Goal: Task Accomplishment & Management: Manage account settings

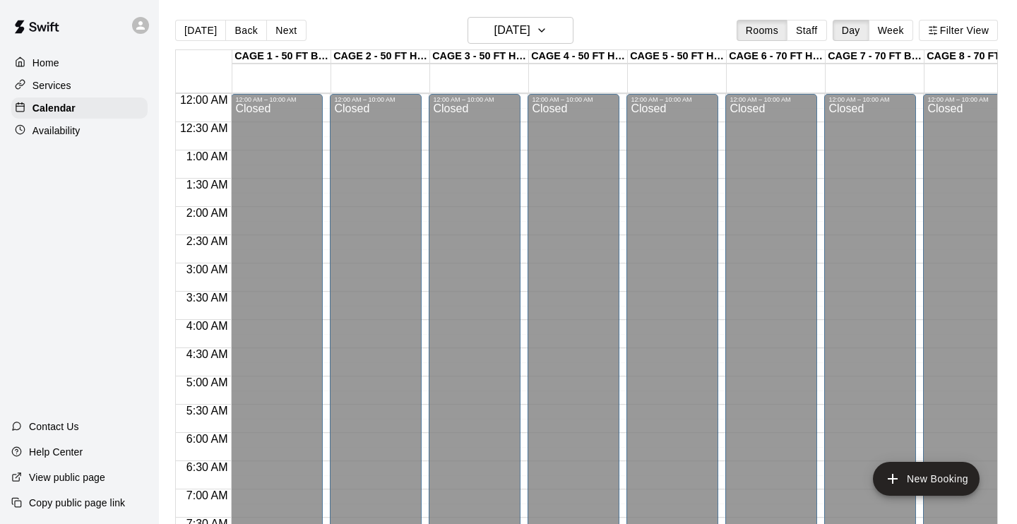
scroll to position [792, 0]
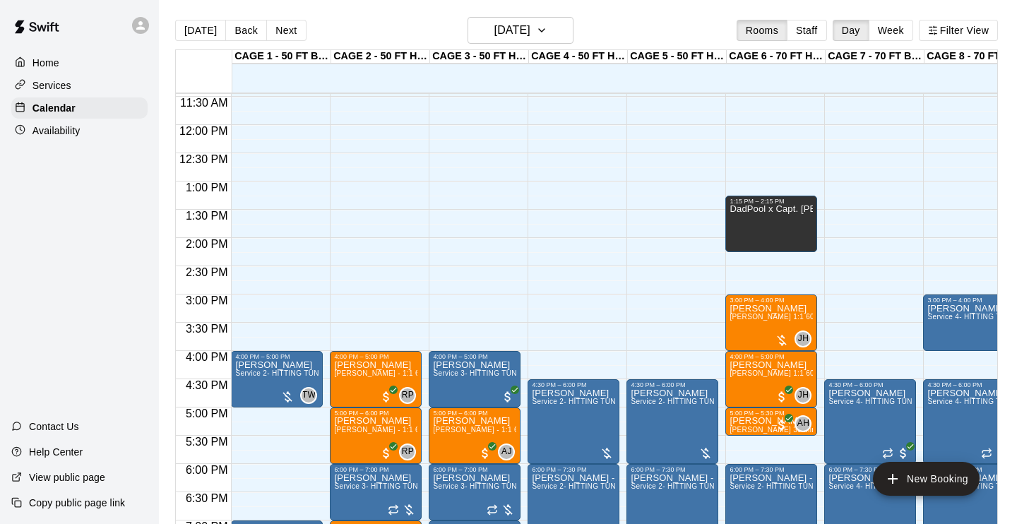
scroll to position [651, 0]
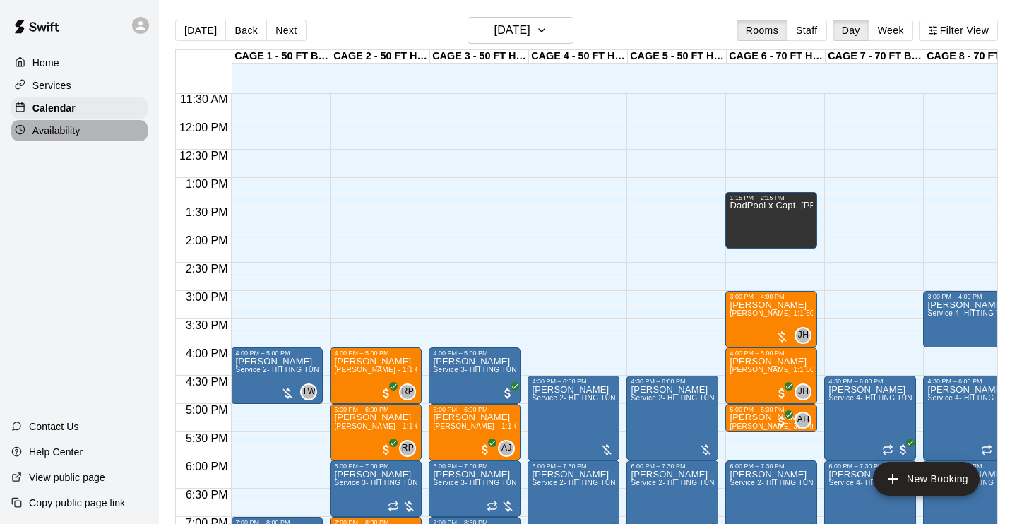
click at [54, 121] on div "Availability" at bounding box center [79, 130] width 136 height 21
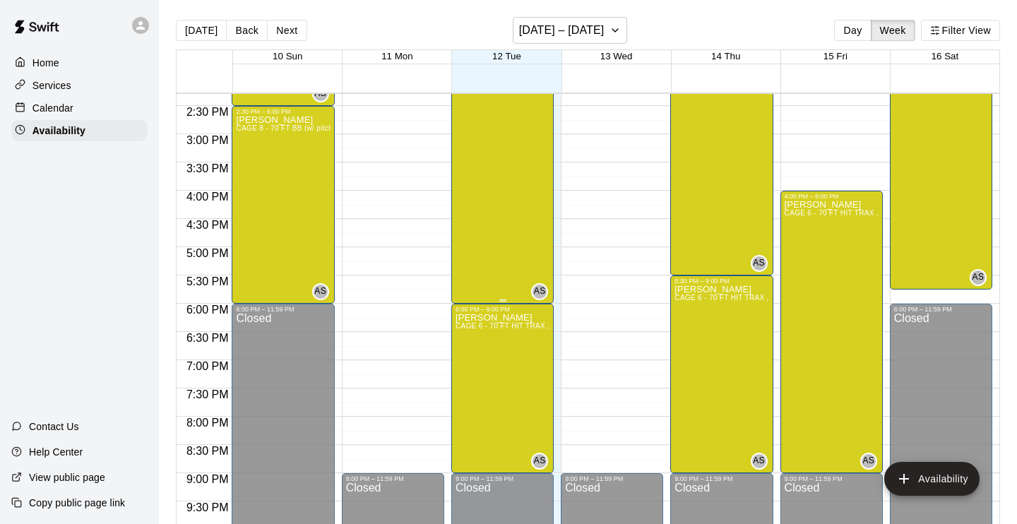
scroll to position [808, 0]
click at [500, 248] on div "Anthony Slama CAGE 6 - 70 FT HIT TRAX , CAGE 7 - 70 FT BB (w/ pitching mound), …" at bounding box center [503, 221] width 94 height 524
click at [469, 63] on icon "delete" at bounding box center [470, 59] width 10 height 13
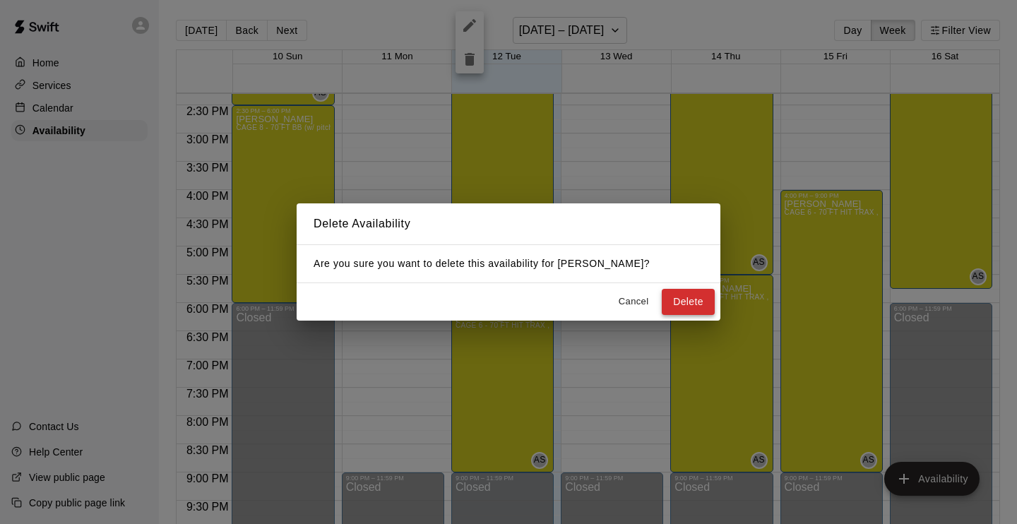
click at [693, 312] on button "Delete" at bounding box center [688, 302] width 53 height 26
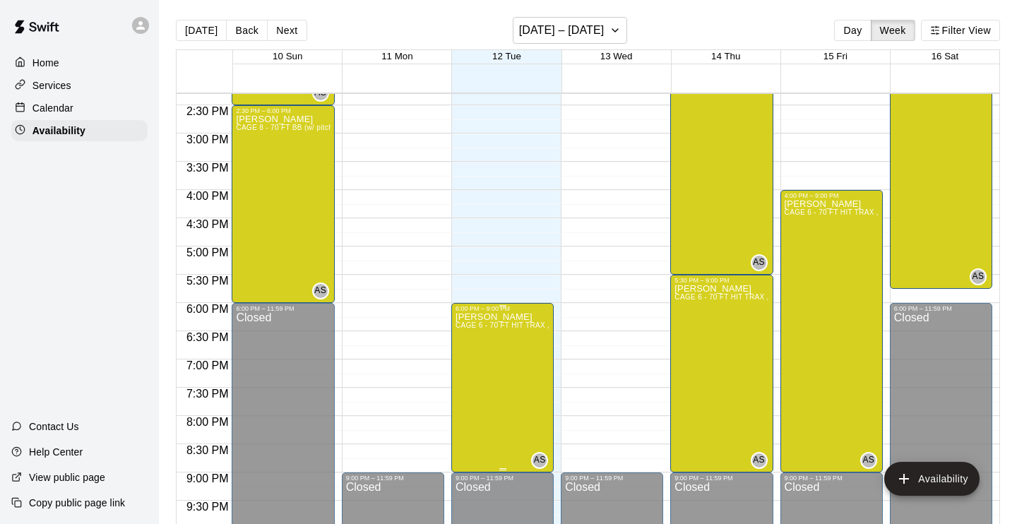
click at [474, 366] on icon "delete" at bounding box center [469, 361] width 17 height 17
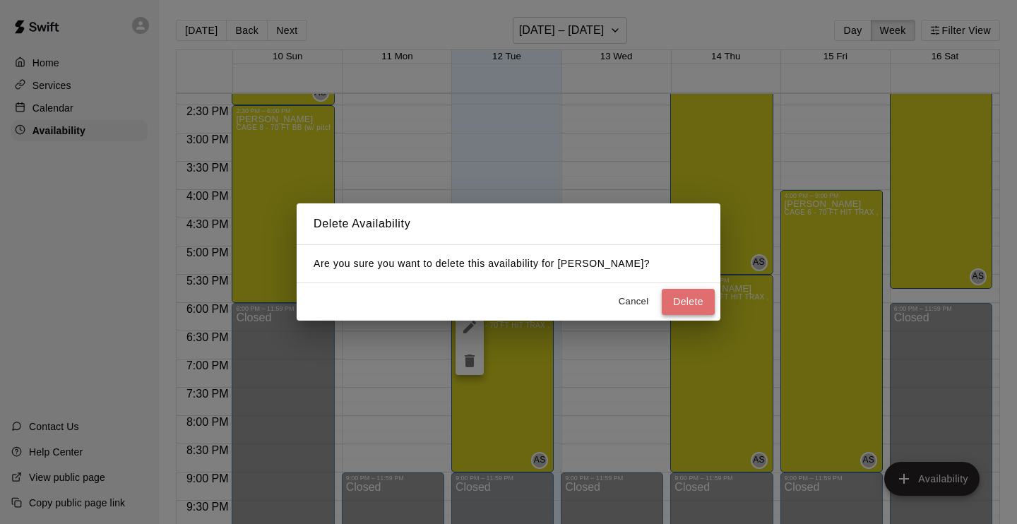
click at [687, 302] on button "Delete" at bounding box center [688, 302] width 53 height 26
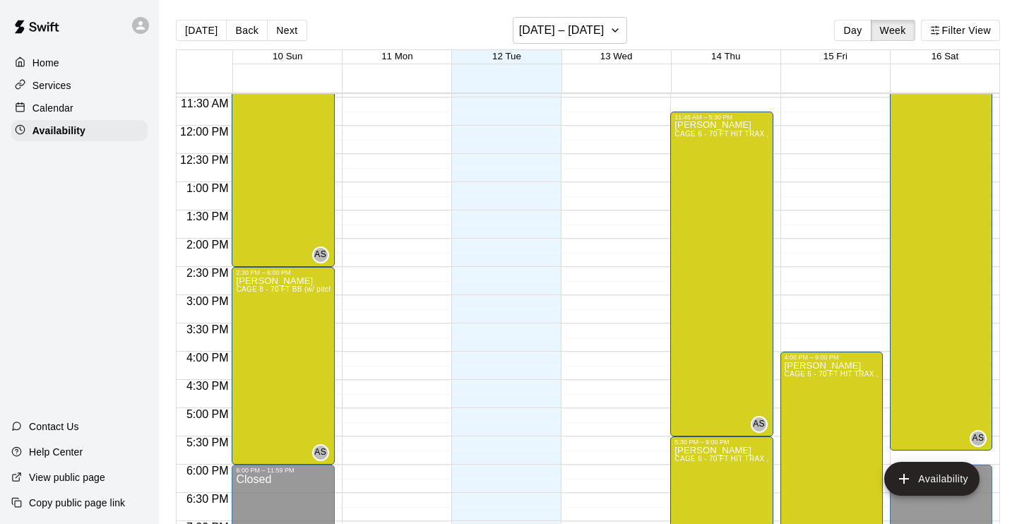
scroll to position [642, 0]
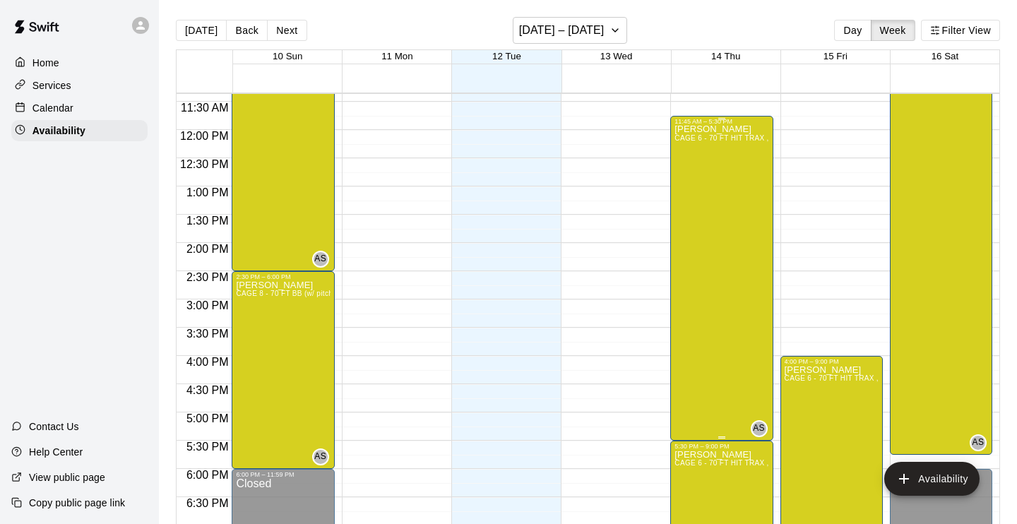
click at [733, 388] on div "Anthony Slama CAGE 6 - 70 FT HIT TRAX , CAGE 7 - 70 FT BB (w/ pitching mound), …" at bounding box center [722, 387] width 94 height 524
click at [694, 172] on icon "delete" at bounding box center [689, 173] width 17 height 17
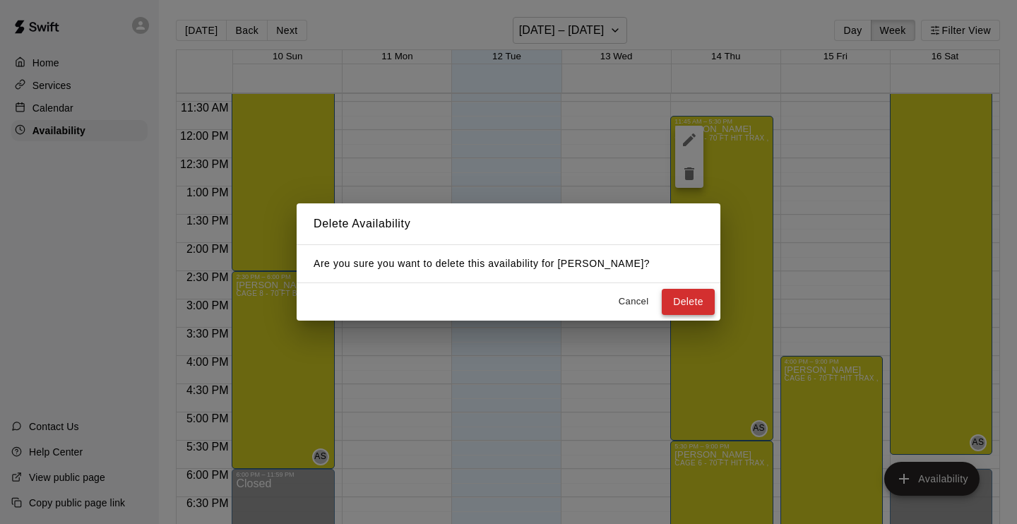
click at [692, 300] on button "Delete" at bounding box center [688, 302] width 53 height 26
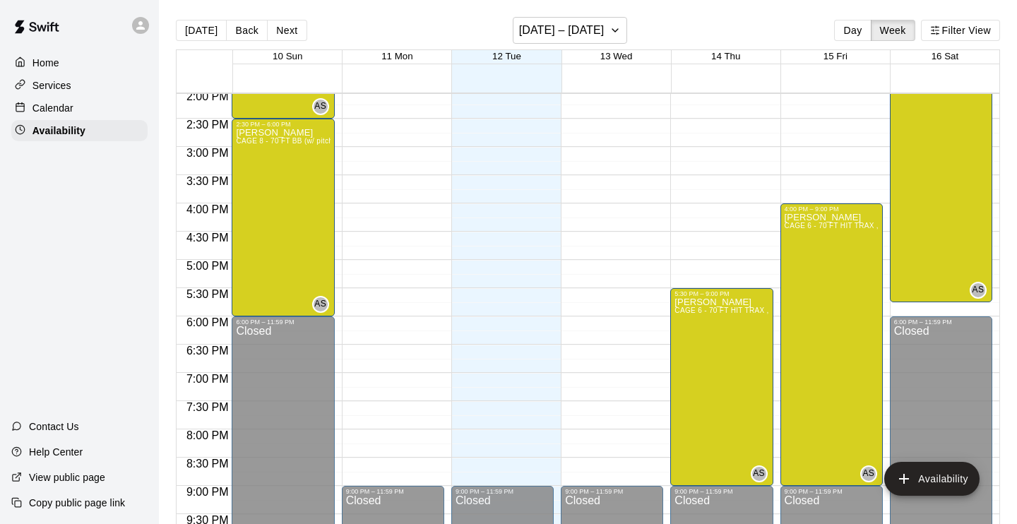
scroll to position [846, 0]
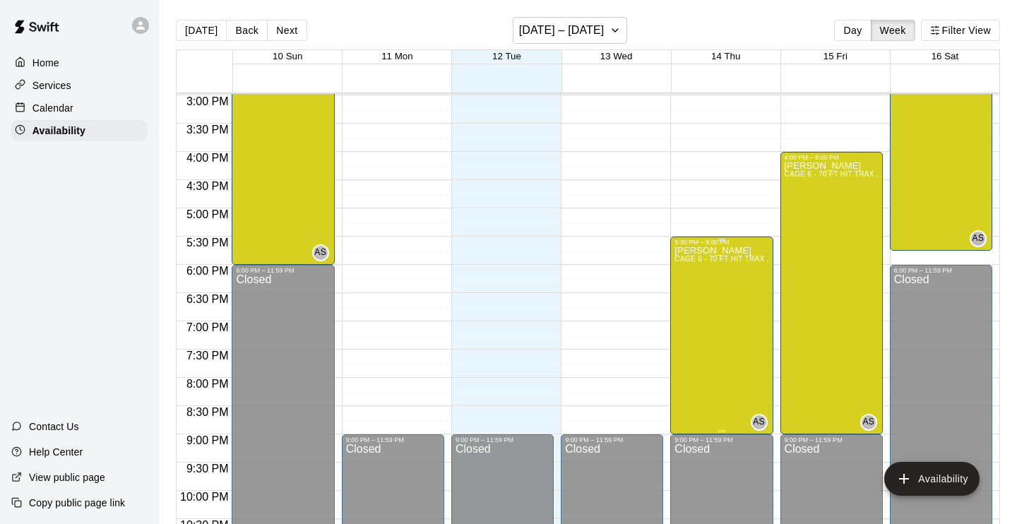
click at [719, 333] on div "Anthony Slama CAGE 6 - 70 FT HIT TRAX , CAGE 7 - 70 FT BB (w/ pitching mound), …" at bounding box center [722, 508] width 94 height 524
click at [688, 288] on icon "delete" at bounding box center [689, 294] width 17 height 17
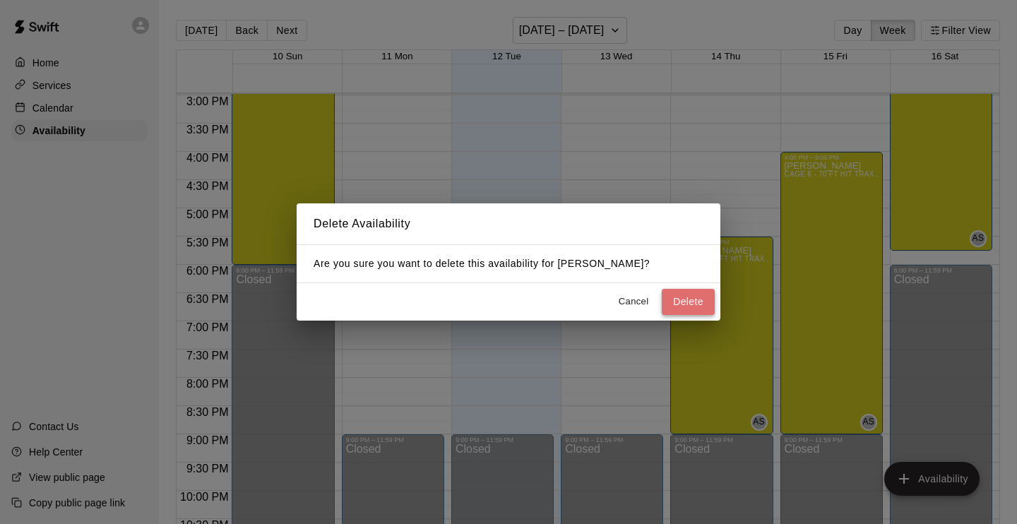
click at [666, 302] on button "Delete" at bounding box center [688, 302] width 53 height 26
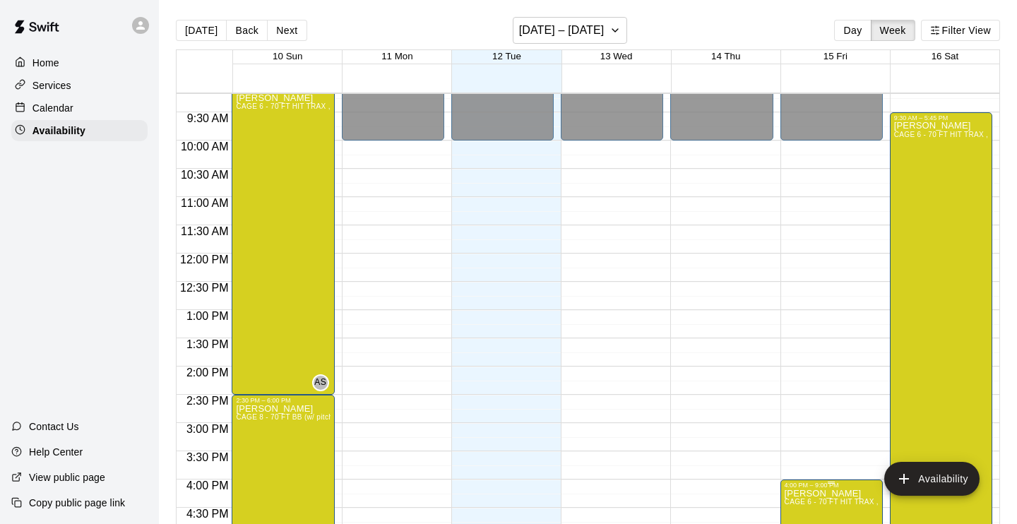
scroll to position [517, 0]
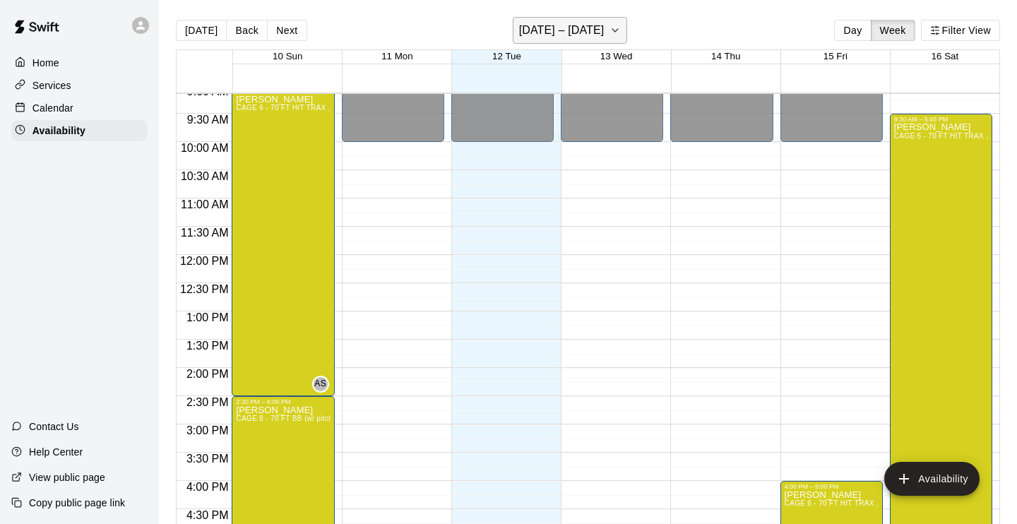
click at [610, 30] on icon "button" at bounding box center [615, 30] width 11 height 17
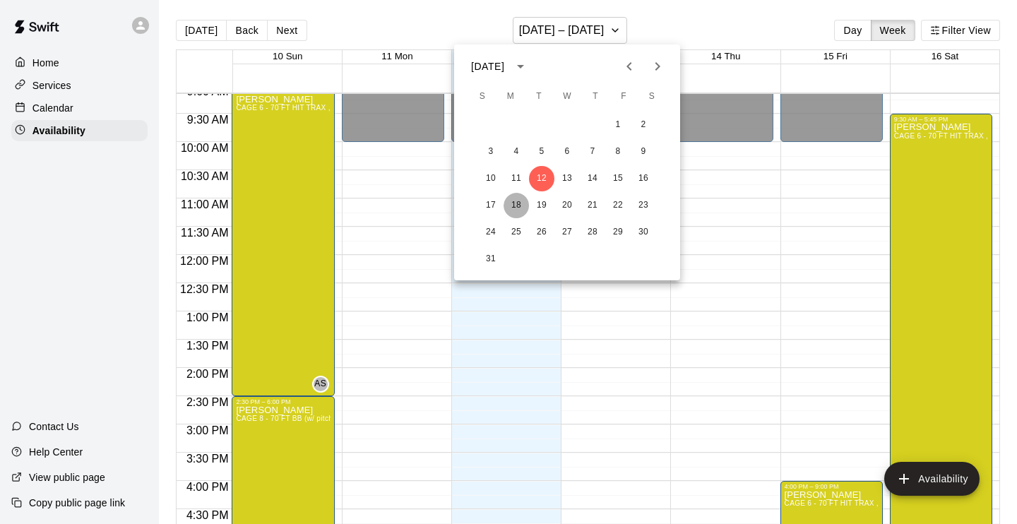
click at [516, 206] on button "18" at bounding box center [516, 205] width 25 height 25
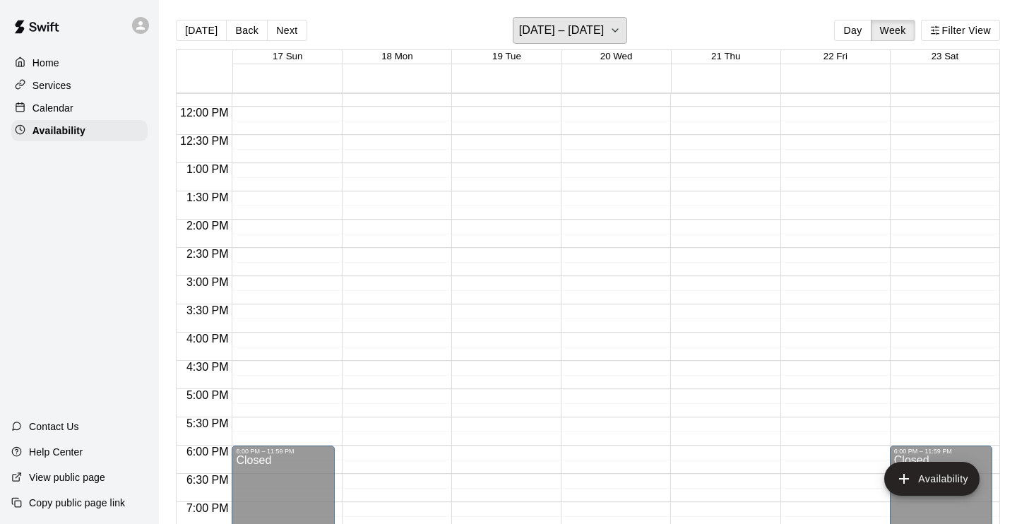
scroll to position [681, 0]
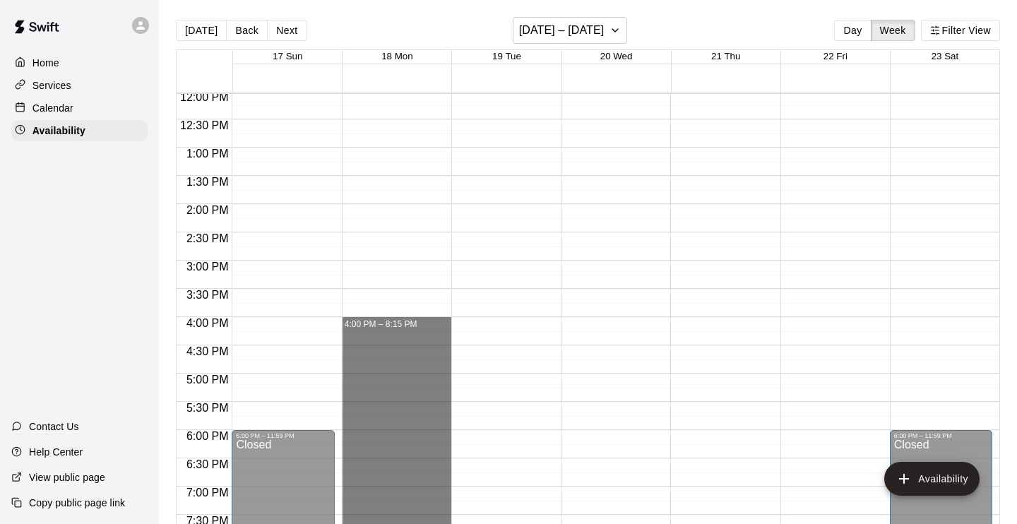
drag, startPoint x: 400, startPoint y: 320, endPoint x: 382, endPoint y: 556, distance: 236.7
click at [382, 524] on html "Home Services Calendar Availability Contact Us Help Center View public page Cop…" at bounding box center [508, 273] width 1017 height 547
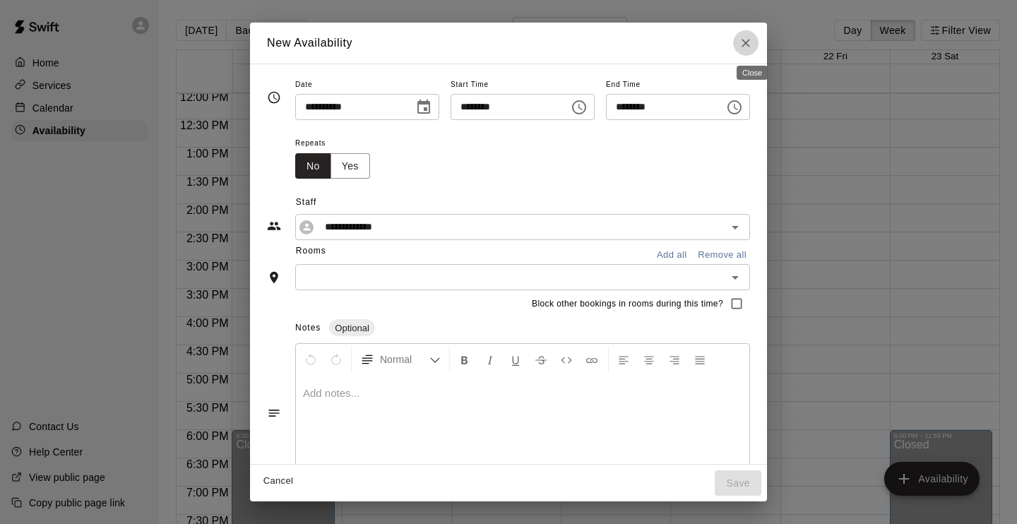
click at [753, 43] on icon "Close" at bounding box center [746, 43] width 14 height 14
type input "**********"
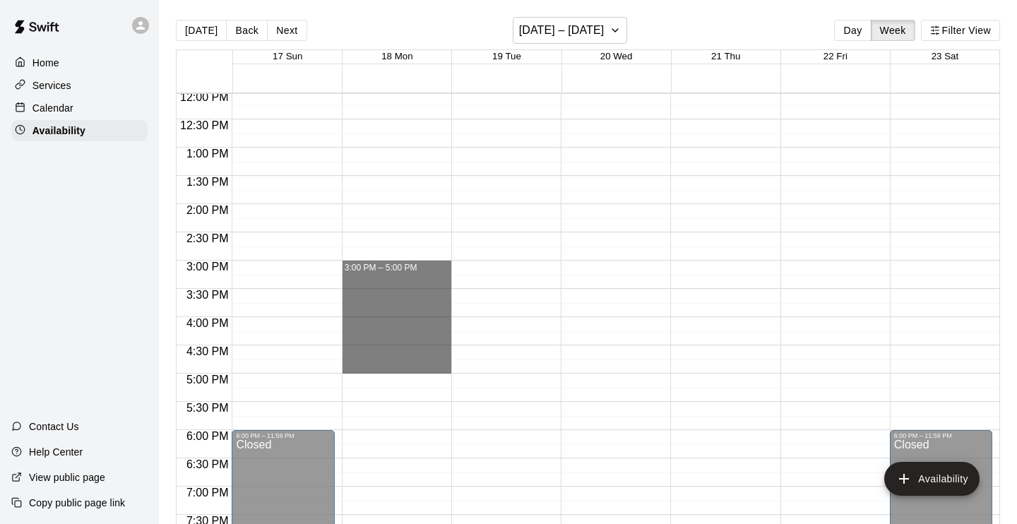
drag, startPoint x: 383, startPoint y: 263, endPoint x: 390, endPoint y: 366, distance: 103.4
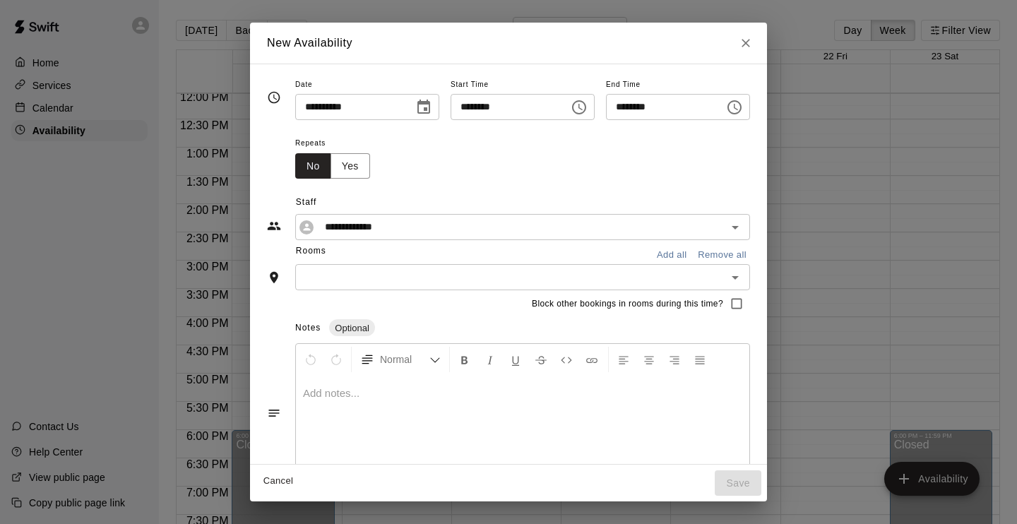
click at [370, 276] on input "text" at bounding box center [511, 277] width 423 height 18
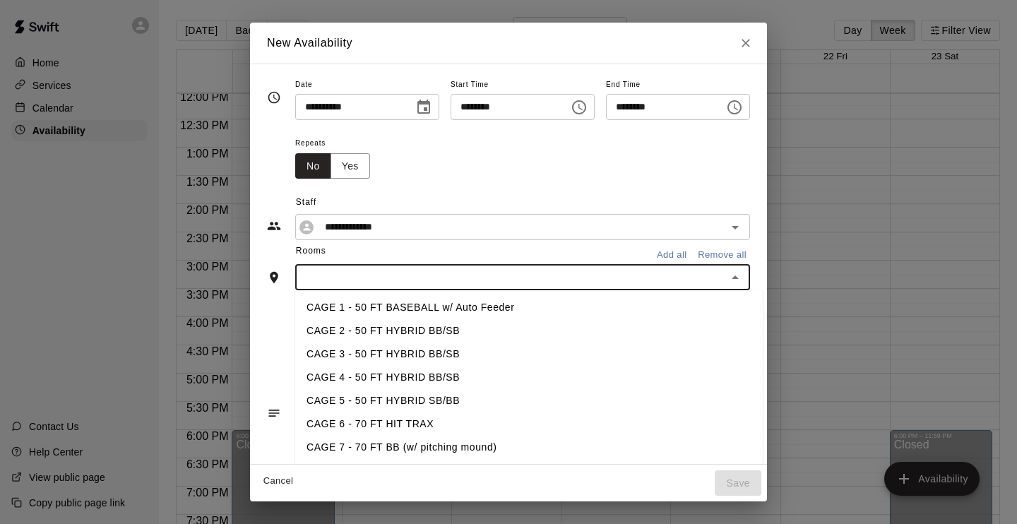
scroll to position [11, 0]
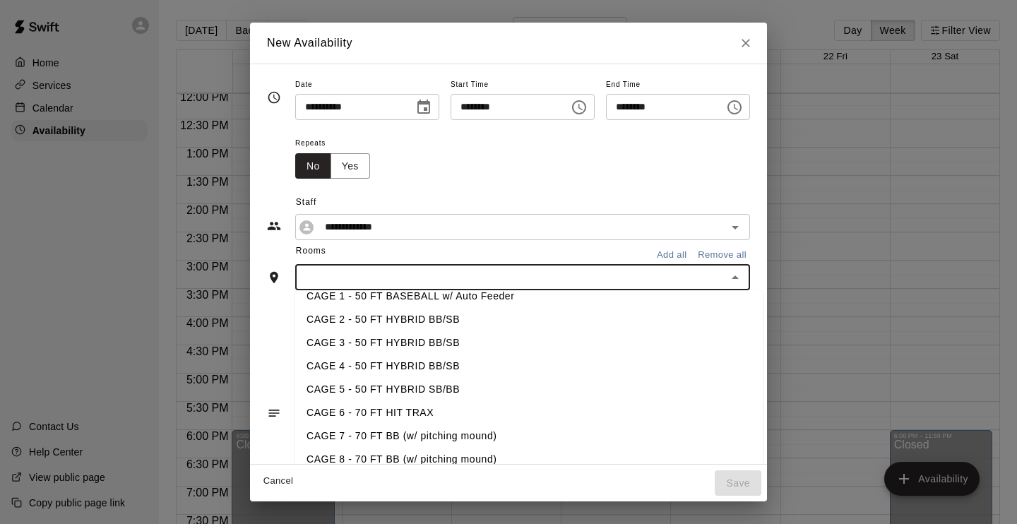
click at [383, 430] on li "CAGE 7 - 70 FT BB (w/ pitching mound)" at bounding box center [529, 436] width 468 height 23
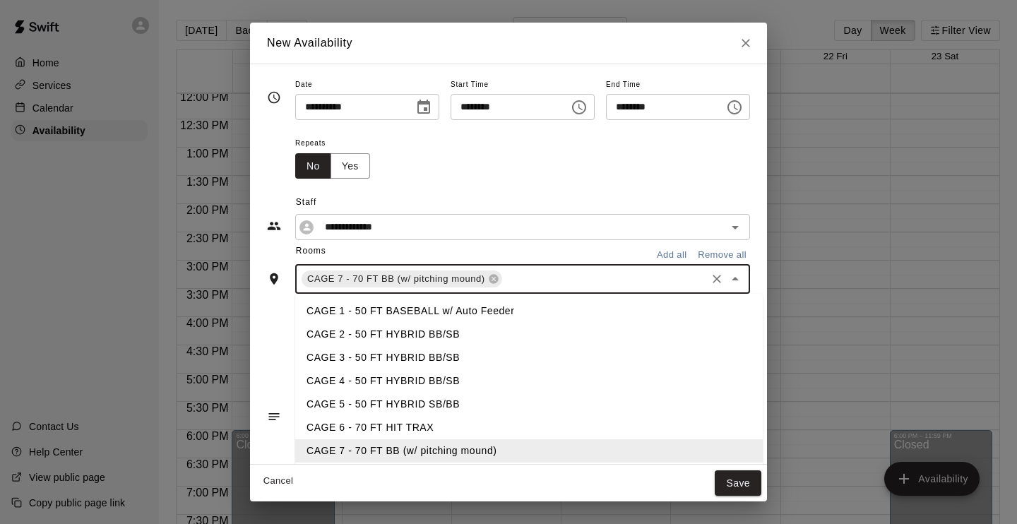
click at [519, 286] on input "text" at bounding box center [604, 280] width 200 height 18
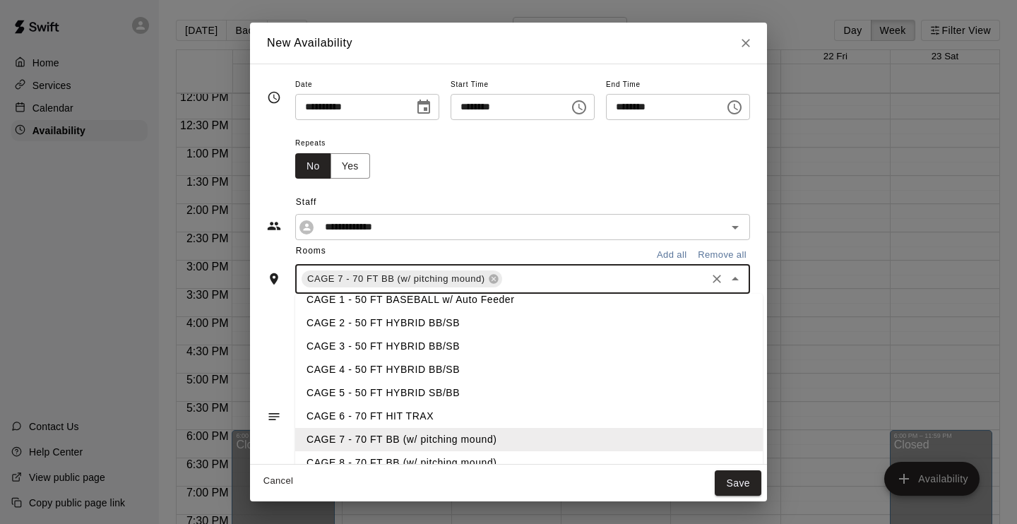
click at [453, 455] on li "CAGE 8 - 70 FT BB (w/ pitching mound)" at bounding box center [529, 462] width 468 height 23
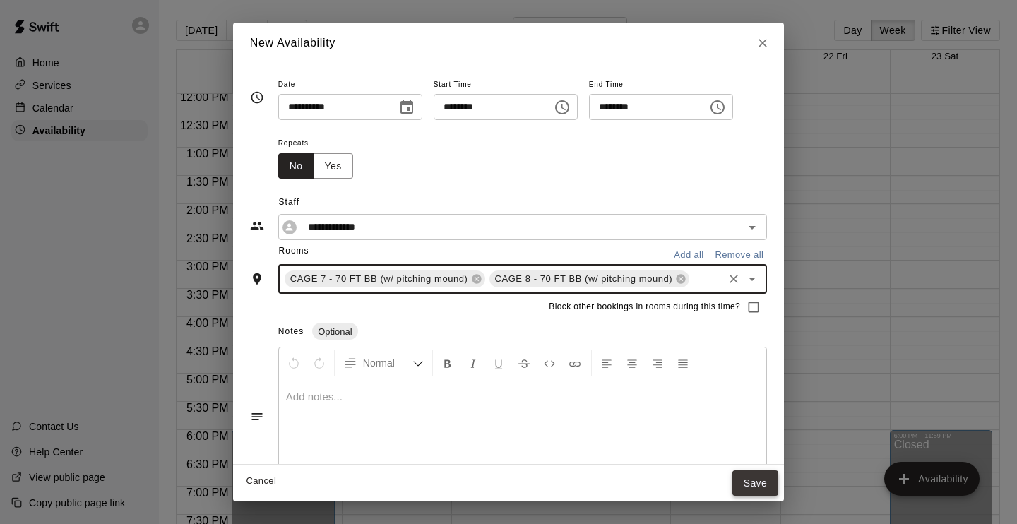
click at [769, 480] on button "Save" at bounding box center [756, 484] width 47 height 26
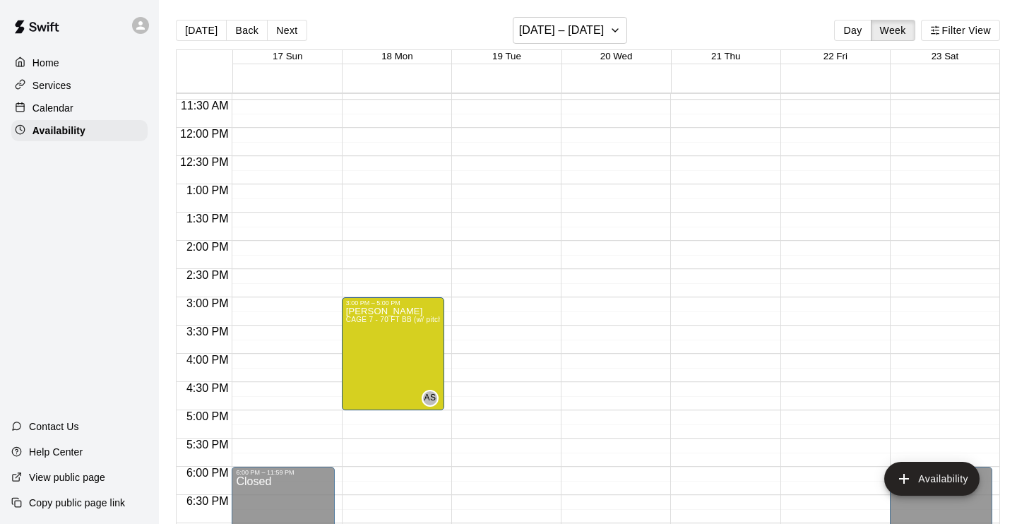
scroll to position [621, 0]
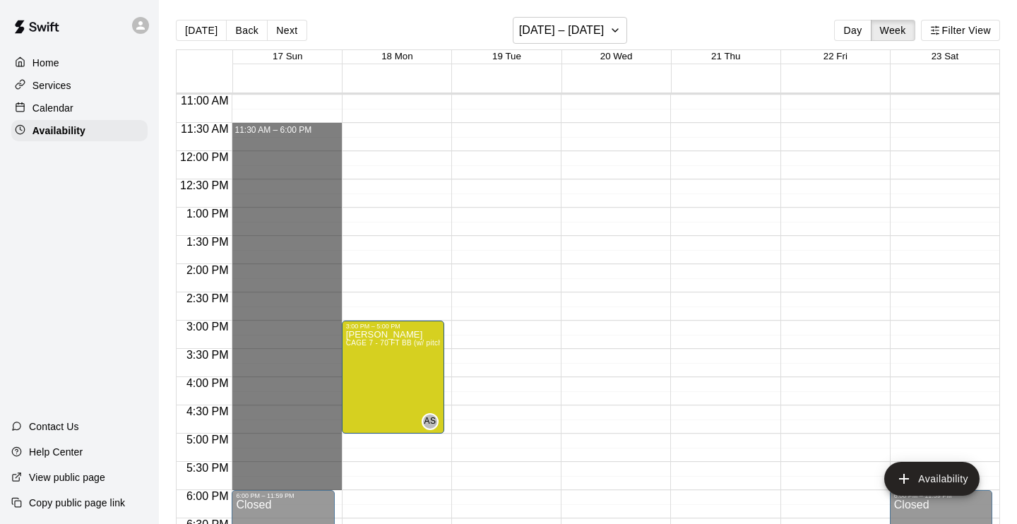
drag, startPoint x: 261, startPoint y: 127, endPoint x: 273, endPoint y: 481, distance: 354.2
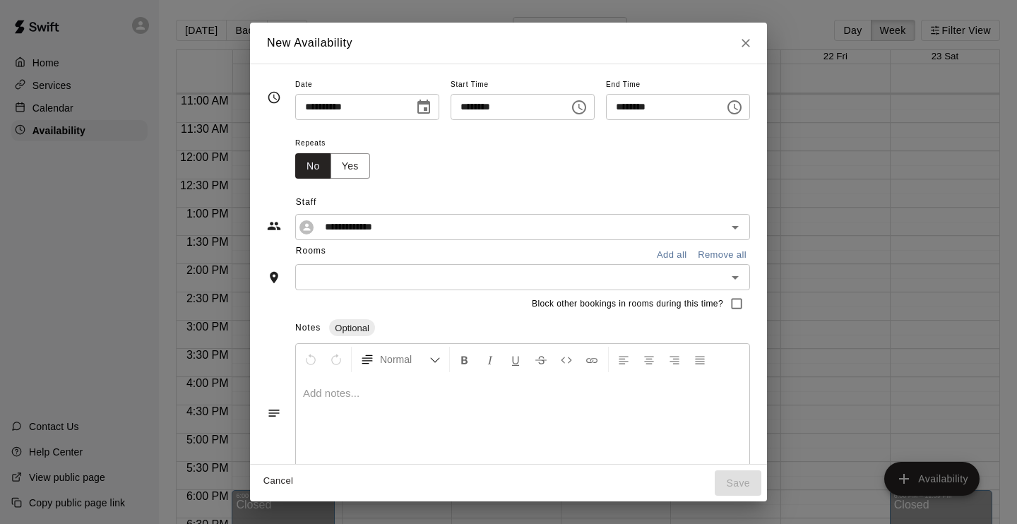
click at [399, 276] on input "text" at bounding box center [511, 277] width 423 height 18
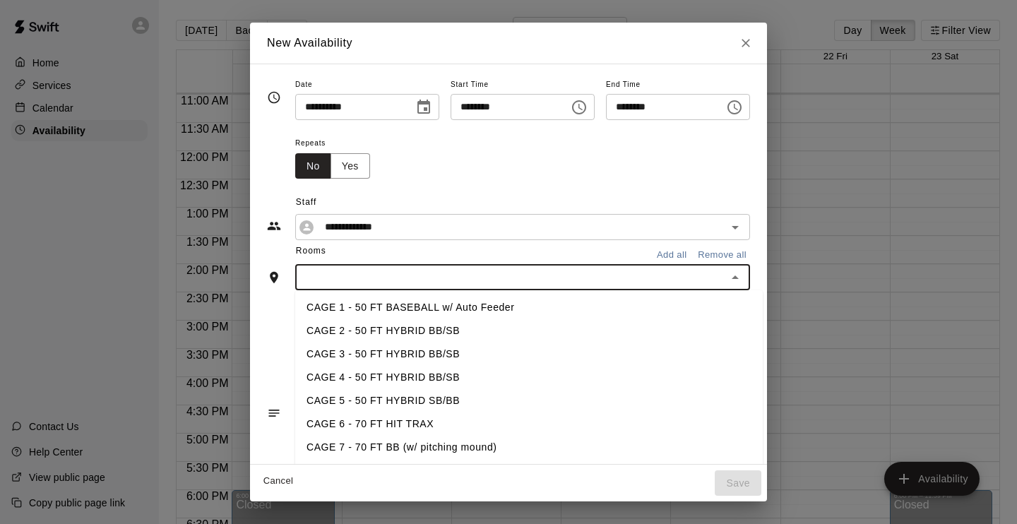
click at [392, 446] on li "CAGE 7 - 70 FT BB (w/ pitching mound)" at bounding box center [529, 447] width 468 height 23
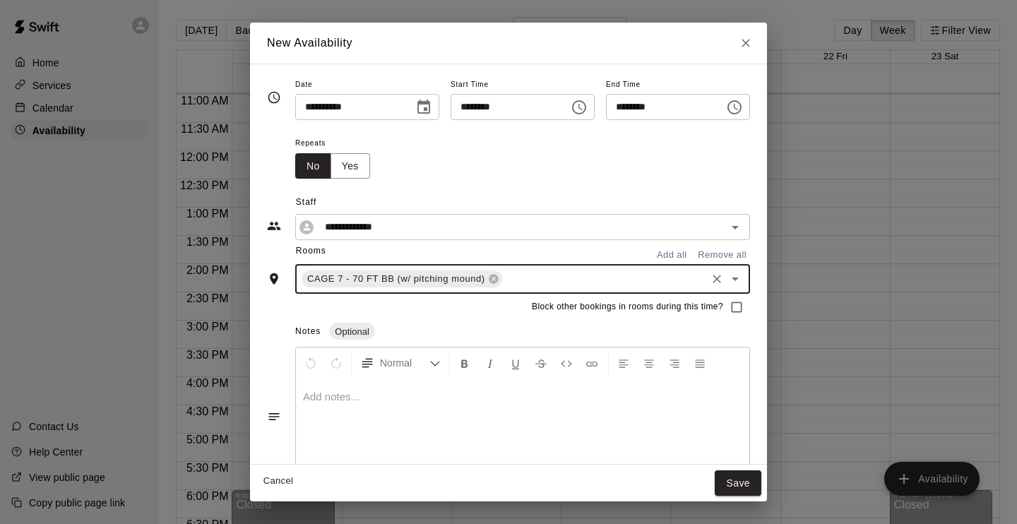
click at [520, 274] on input "text" at bounding box center [604, 280] width 200 height 18
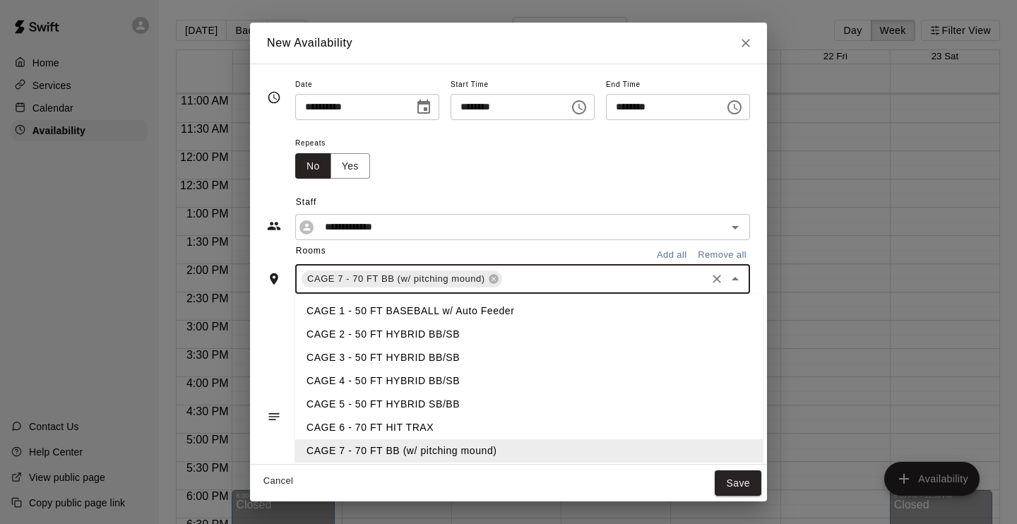
scroll to position [11, 0]
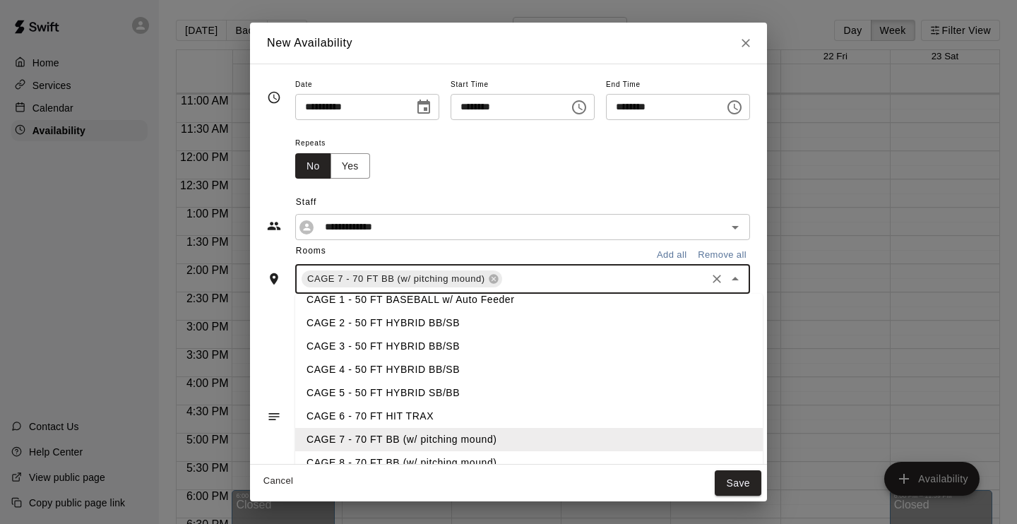
click at [452, 456] on li "CAGE 8 - 70 FT BB (w/ pitching mound)" at bounding box center [529, 462] width 468 height 23
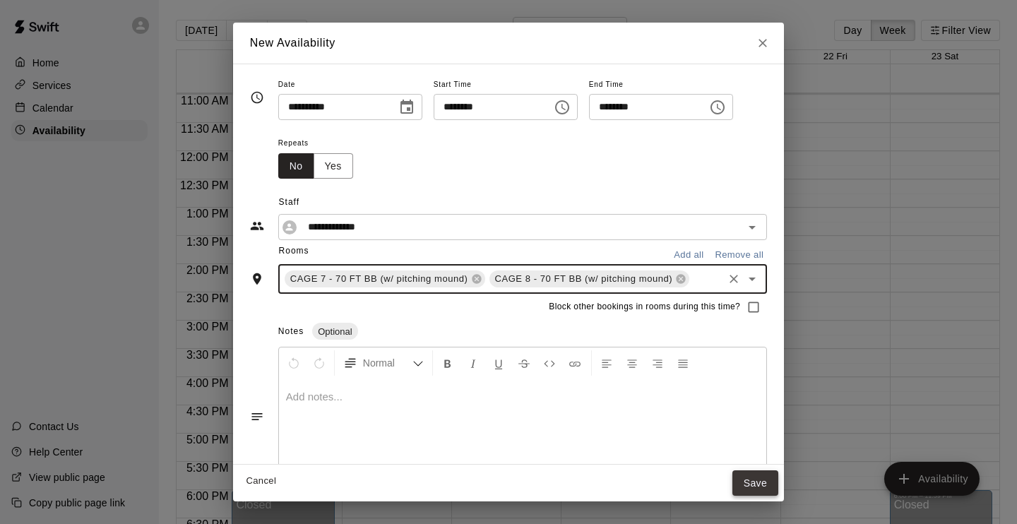
click at [761, 480] on button "Save" at bounding box center [756, 484] width 47 height 26
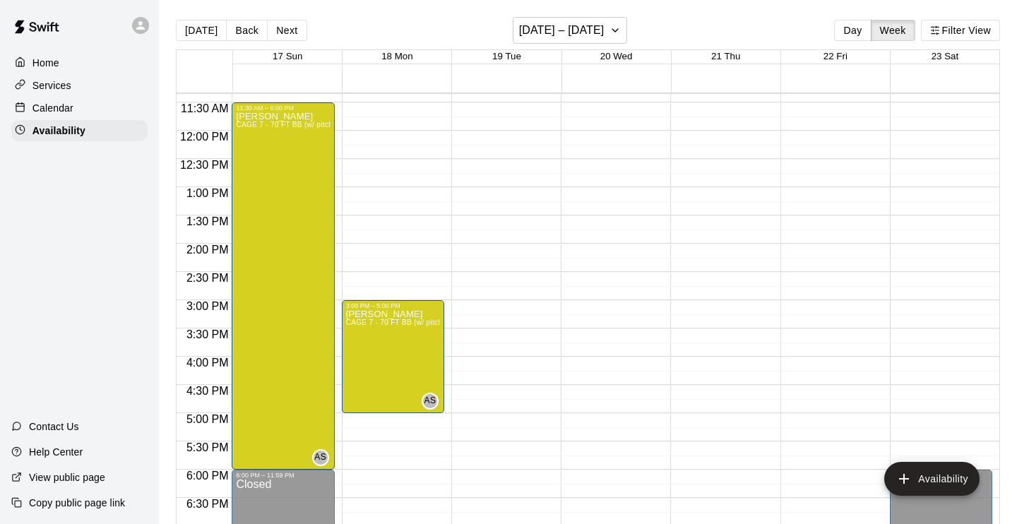
scroll to position [644, 0]
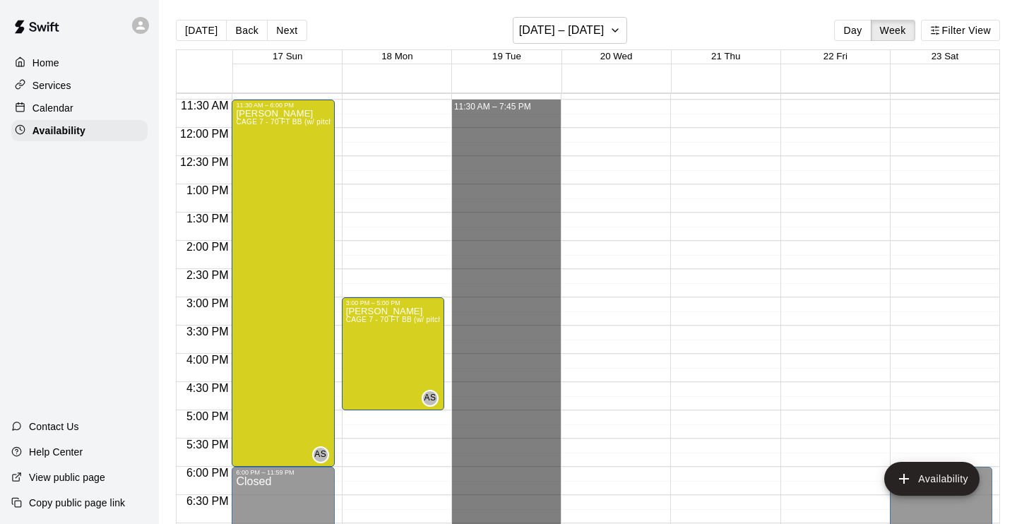
drag, startPoint x: 474, startPoint y: 103, endPoint x: 494, endPoint y: 556, distance: 453.3
click at [494, 524] on html "Home Services Calendar Availability Contact Us Help Center View public page Cop…" at bounding box center [508, 273] width 1017 height 547
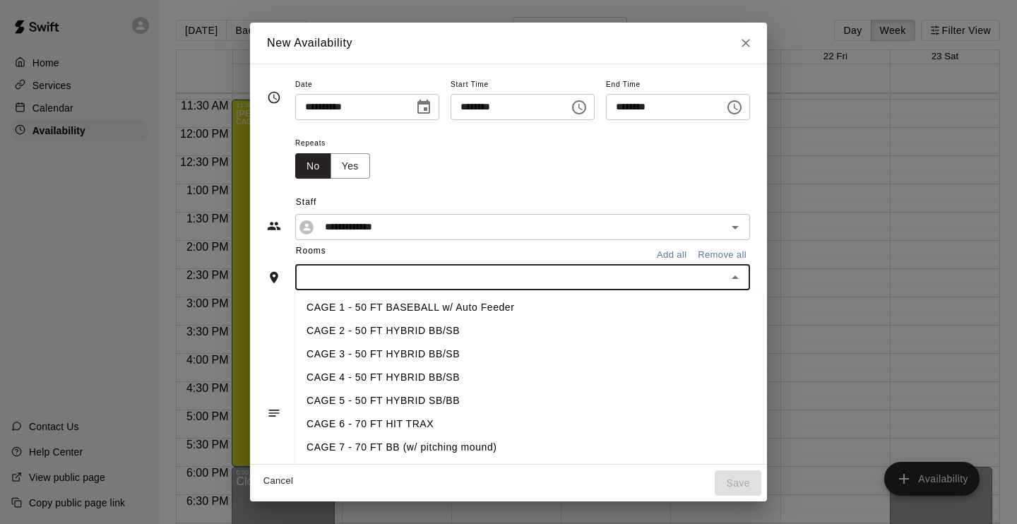
click at [442, 280] on input "text" at bounding box center [511, 277] width 423 height 18
click at [429, 443] on li "CAGE 7 - 70 FT BB (w/ pitching mound)" at bounding box center [529, 447] width 468 height 23
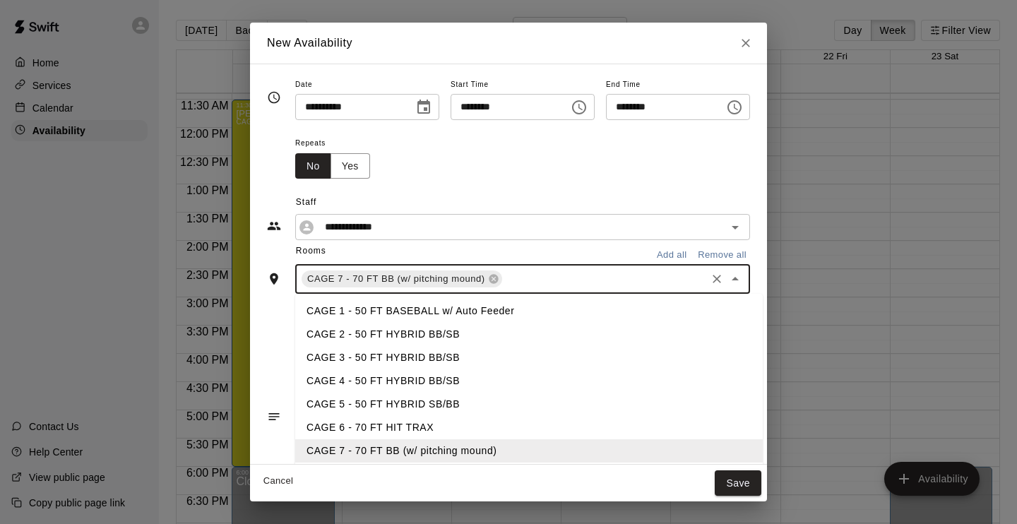
click at [528, 279] on input "text" at bounding box center [604, 280] width 200 height 18
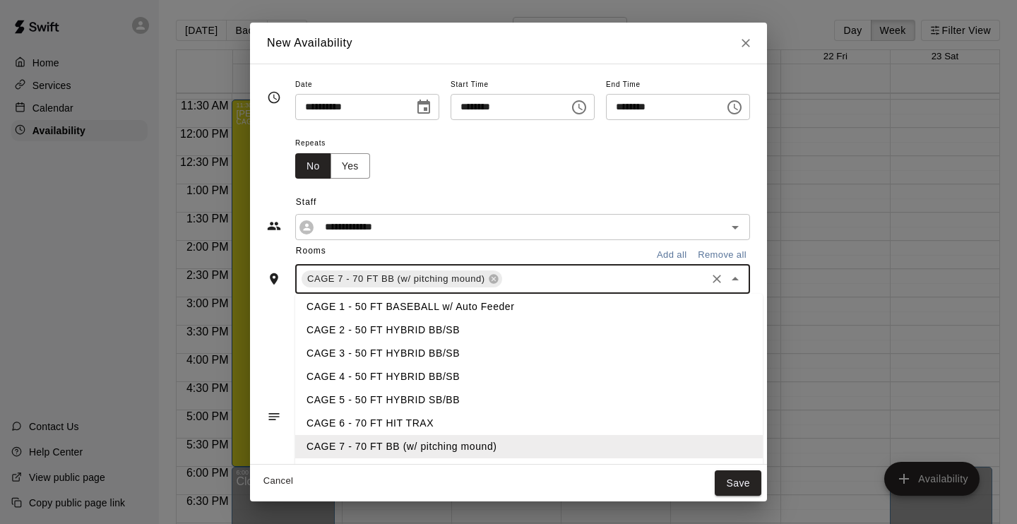
scroll to position [11, 0]
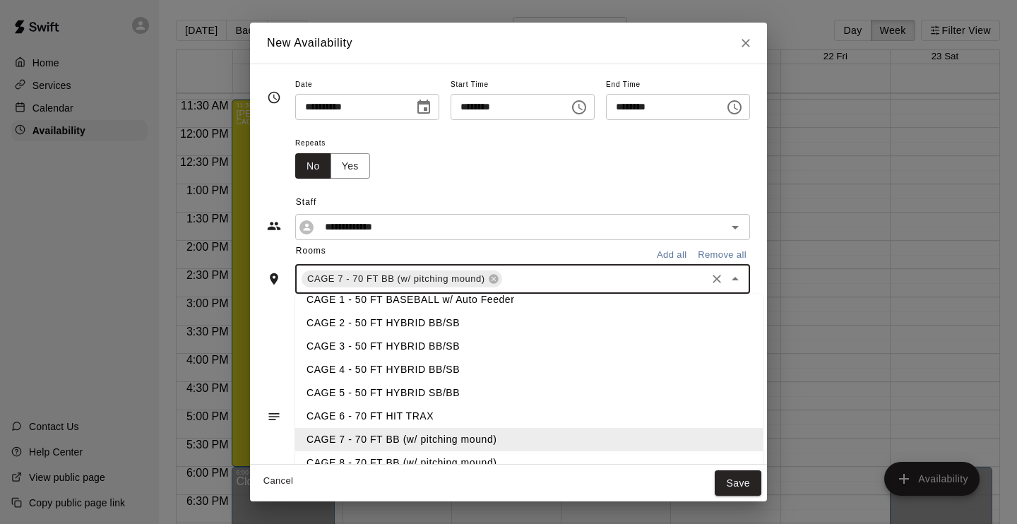
click at [468, 456] on li "CAGE 8 - 70 FT BB (w/ pitching mound)" at bounding box center [529, 462] width 468 height 23
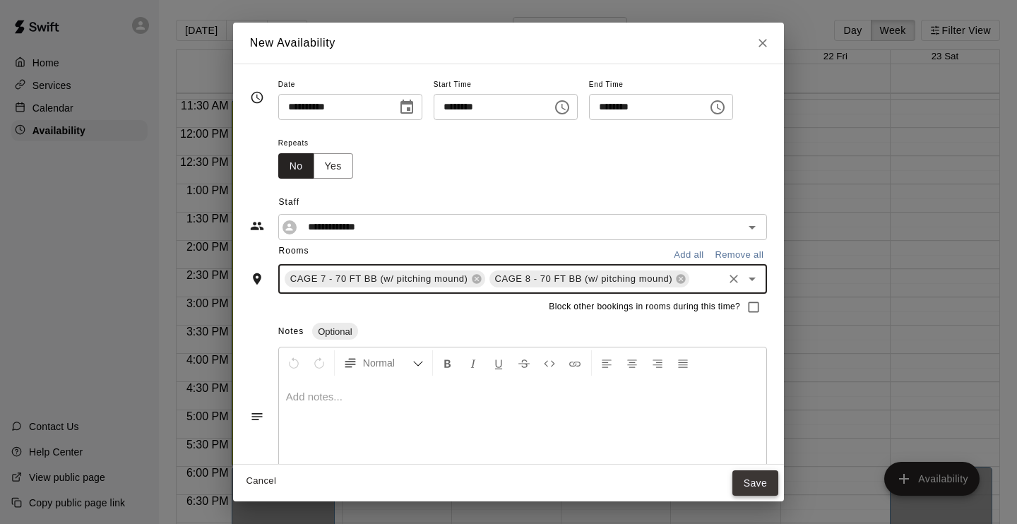
click at [762, 478] on button "Save" at bounding box center [756, 484] width 47 height 26
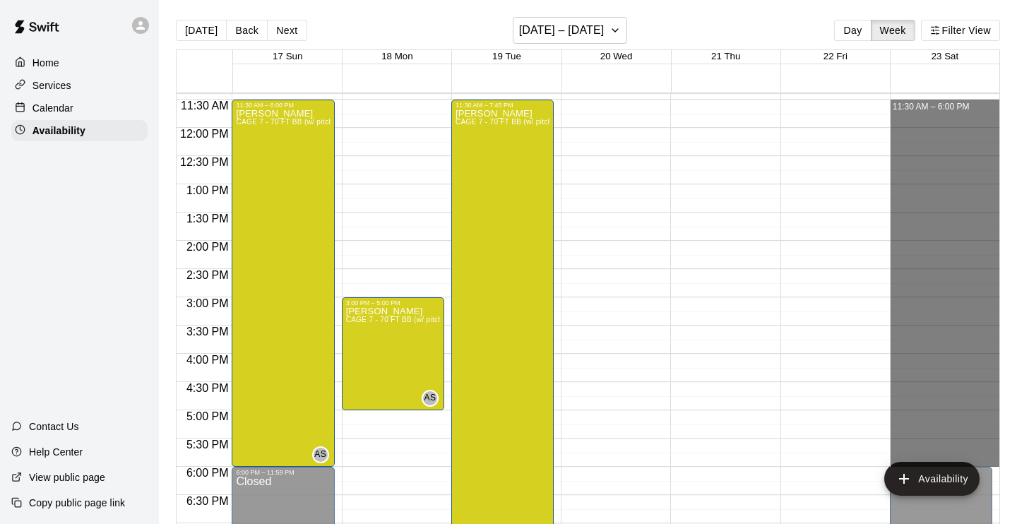
drag, startPoint x: 924, startPoint y: 100, endPoint x: 949, endPoint y: 465, distance: 365.4
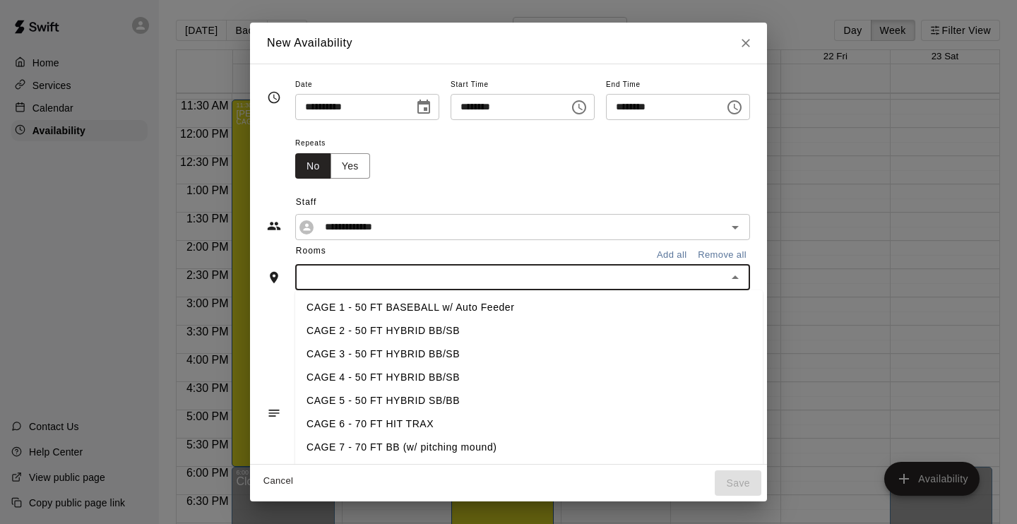
click at [515, 280] on input "text" at bounding box center [511, 277] width 423 height 18
click at [429, 441] on li "CAGE 7 - 70 FT BB (w/ pitching mound)" at bounding box center [529, 447] width 468 height 23
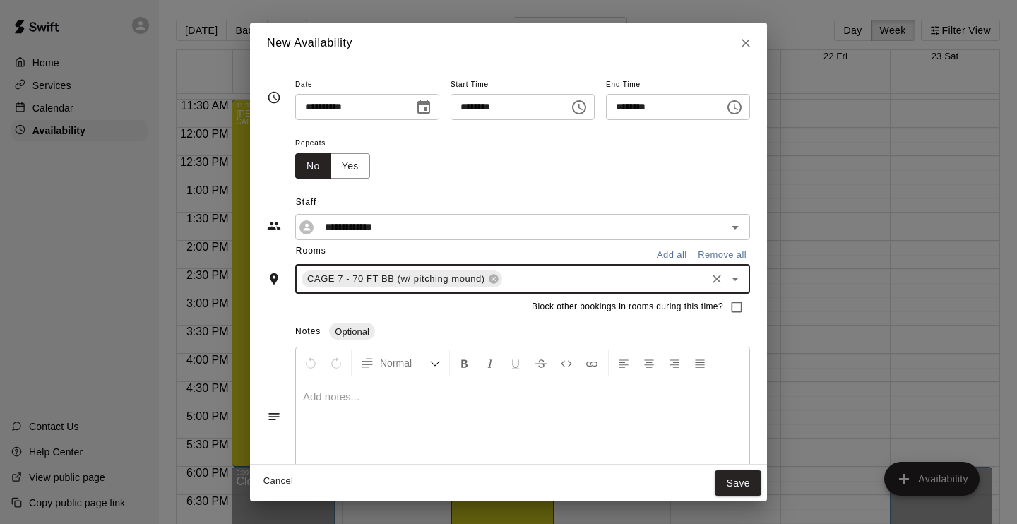
click at [526, 282] on input "text" at bounding box center [604, 280] width 200 height 18
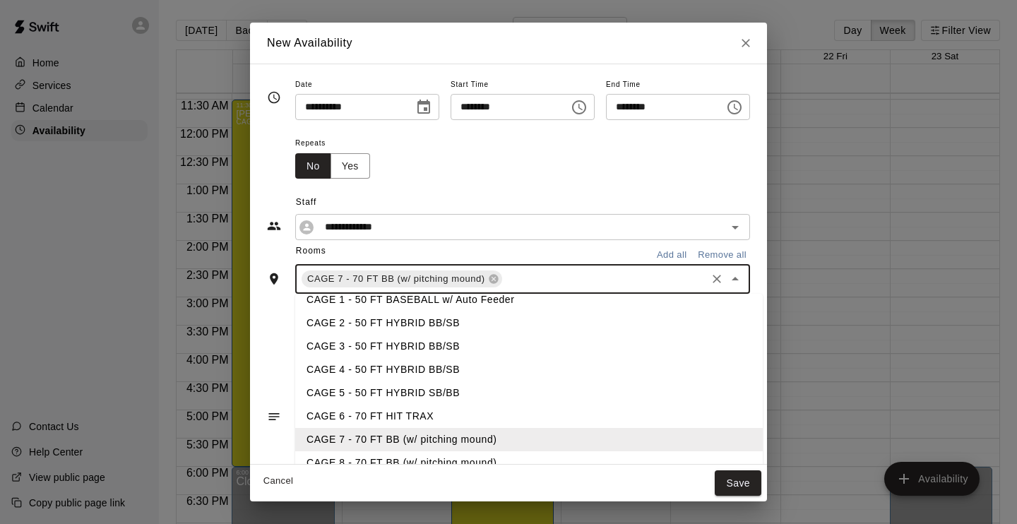
click at [408, 455] on li "CAGE 8 - 70 FT BB (w/ pitching mound)" at bounding box center [529, 462] width 468 height 23
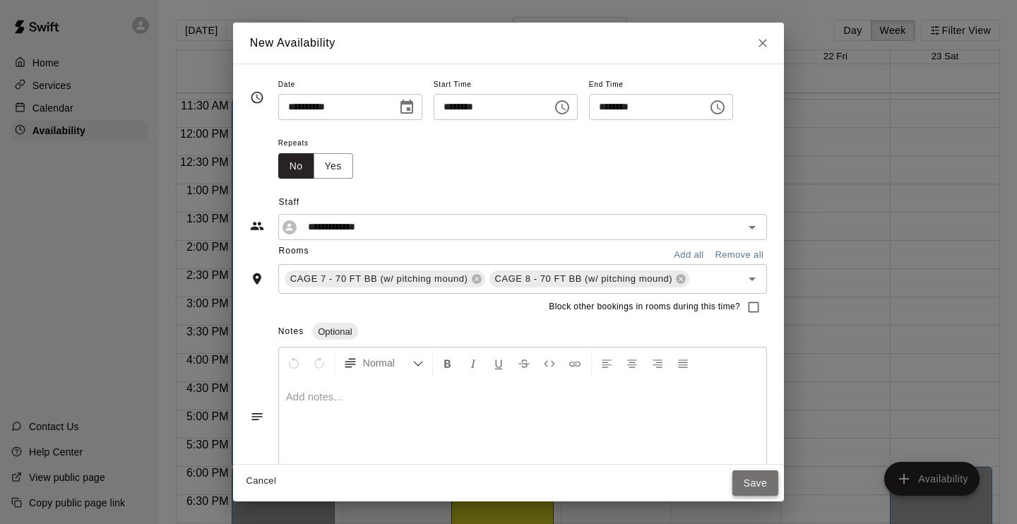
click at [753, 483] on button "Save" at bounding box center [756, 484] width 47 height 26
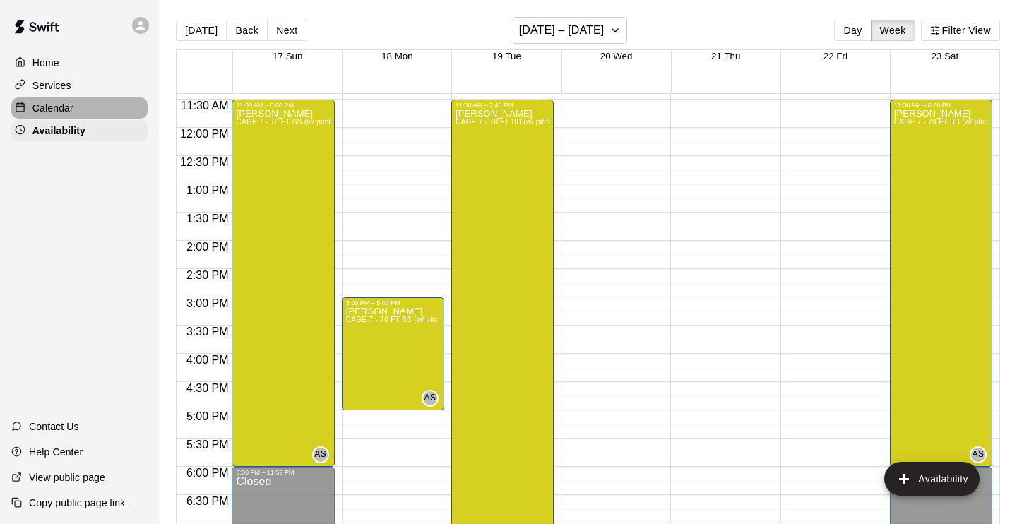
click at [69, 101] on p "Calendar" at bounding box center [53, 108] width 41 height 14
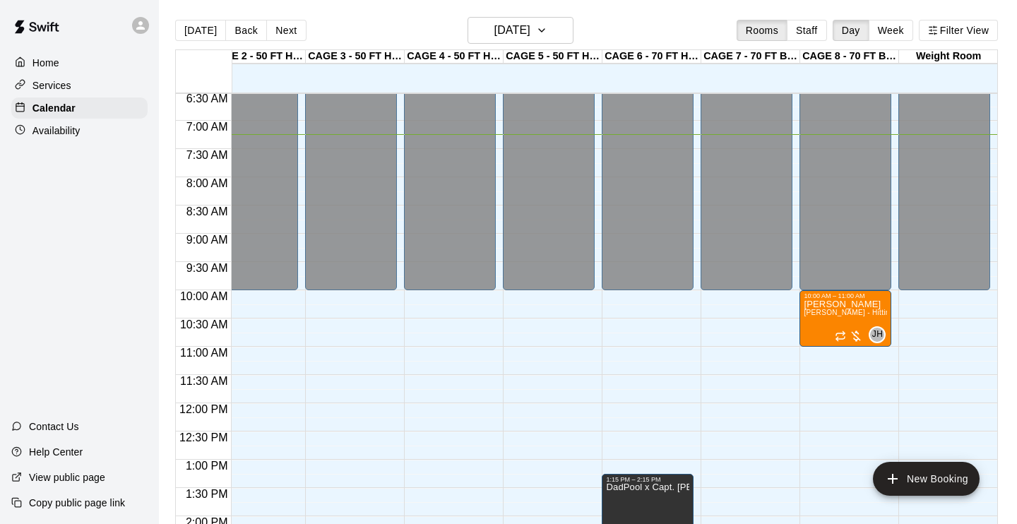
scroll to position [339, 124]
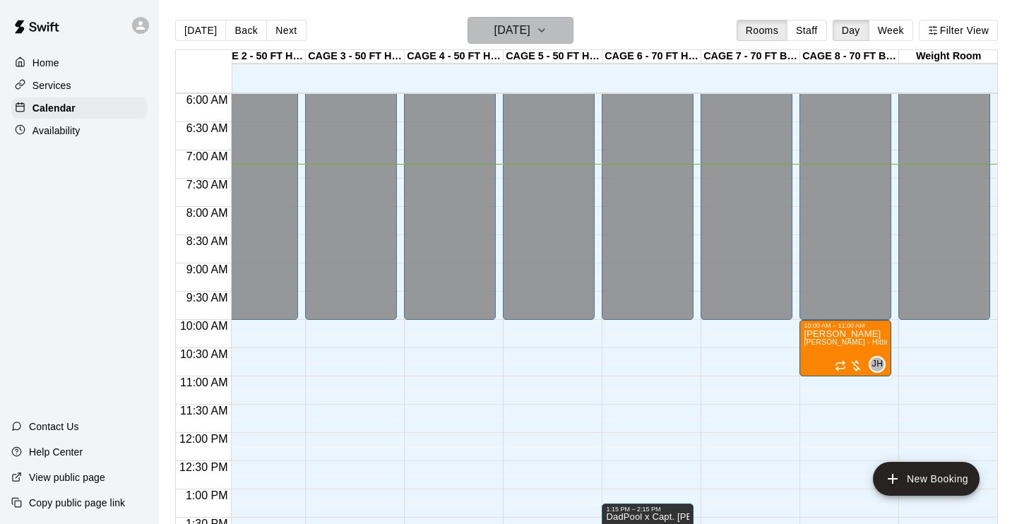
click at [548, 33] on icon "button" at bounding box center [541, 30] width 11 height 17
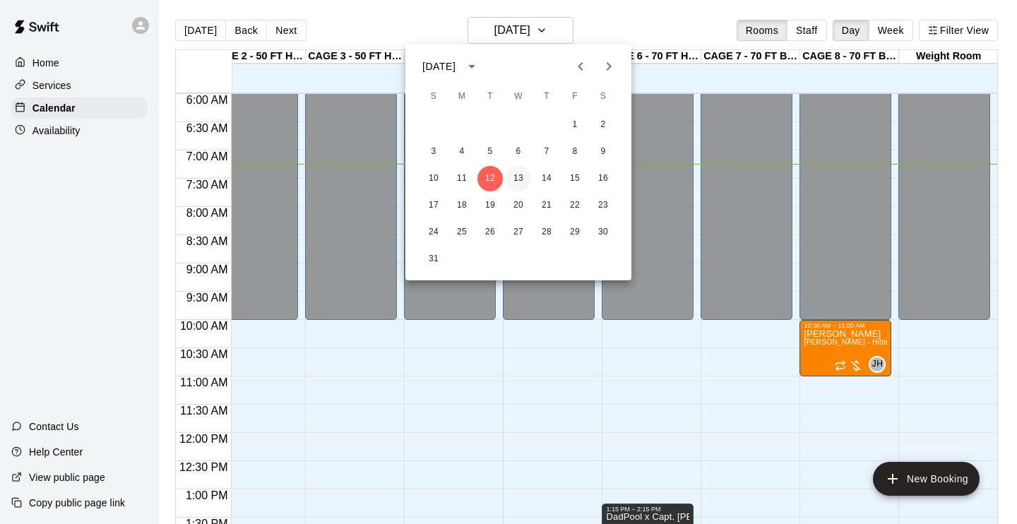
click at [517, 174] on button "13" at bounding box center [518, 178] width 25 height 25
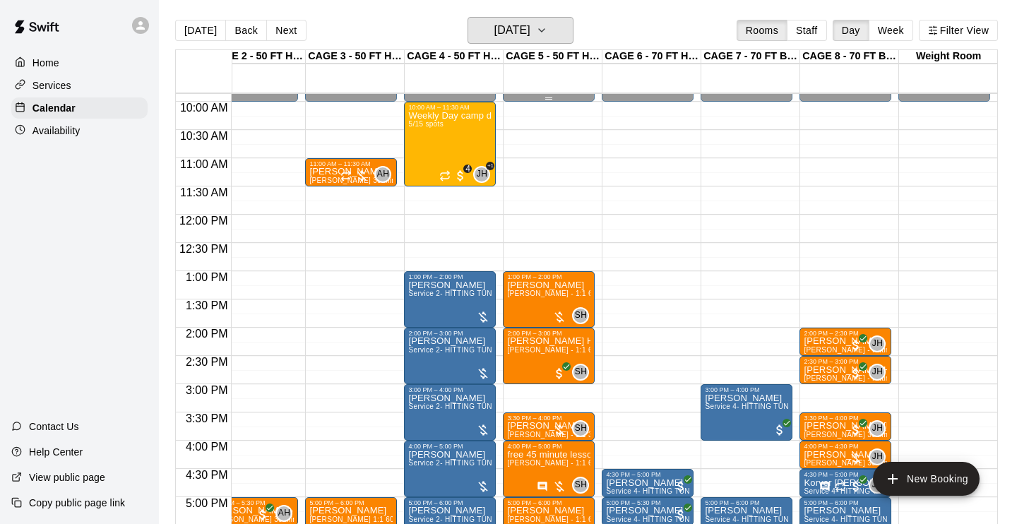
scroll to position [562, 124]
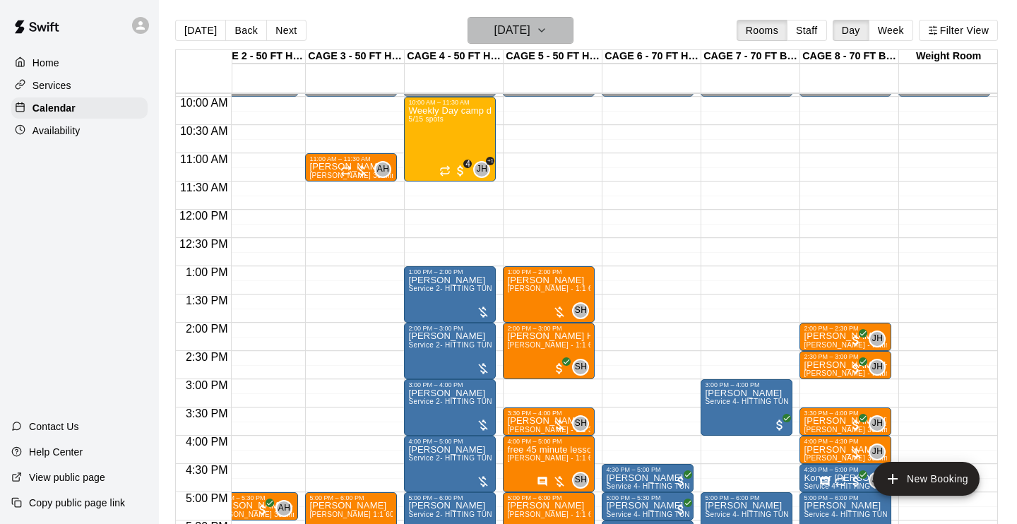
click at [531, 34] on h6 "Wednesday Aug 13" at bounding box center [513, 30] width 36 height 20
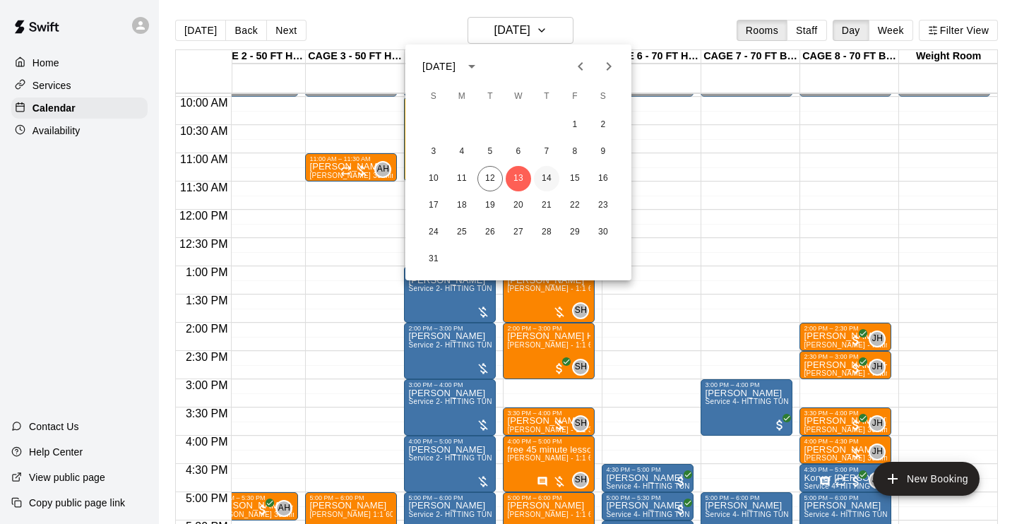
click at [550, 177] on button "14" at bounding box center [546, 178] width 25 height 25
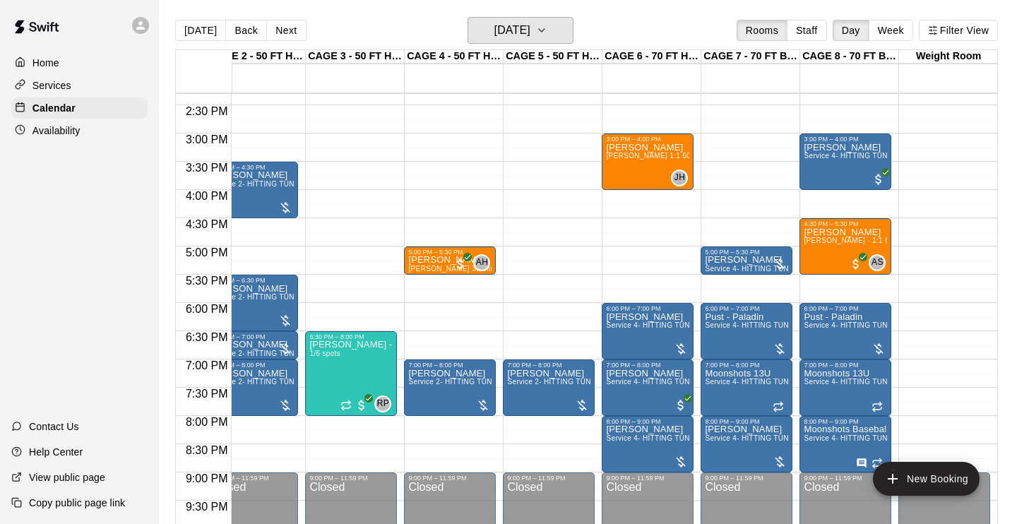
scroll to position [797, 124]
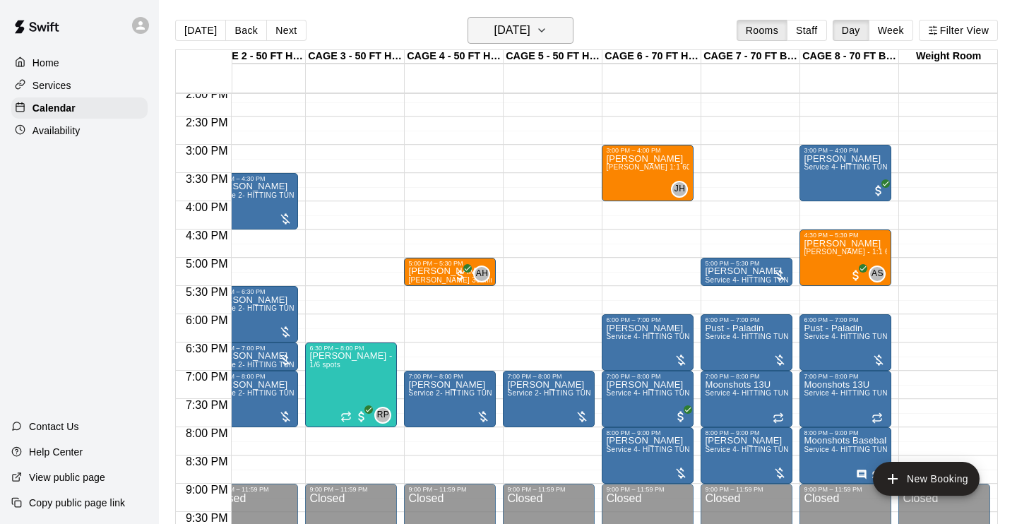
click at [548, 30] on icon "button" at bounding box center [541, 30] width 11 height 17
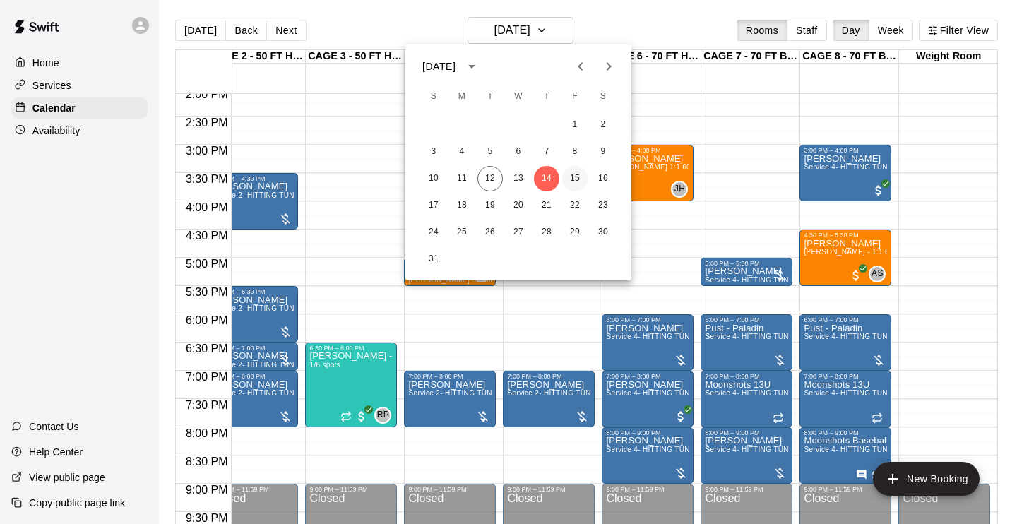
click at [572, 177] on button "15" at bounding box center [574, 178] width 25 height 25
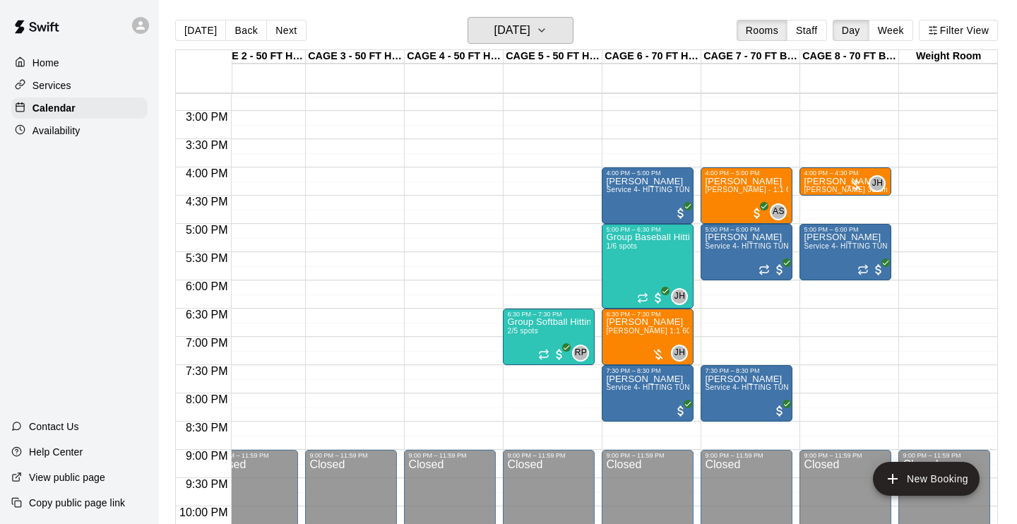
scroll to position [829, 124]
